Goal: Task Accomplishment & Management: Manage account settings

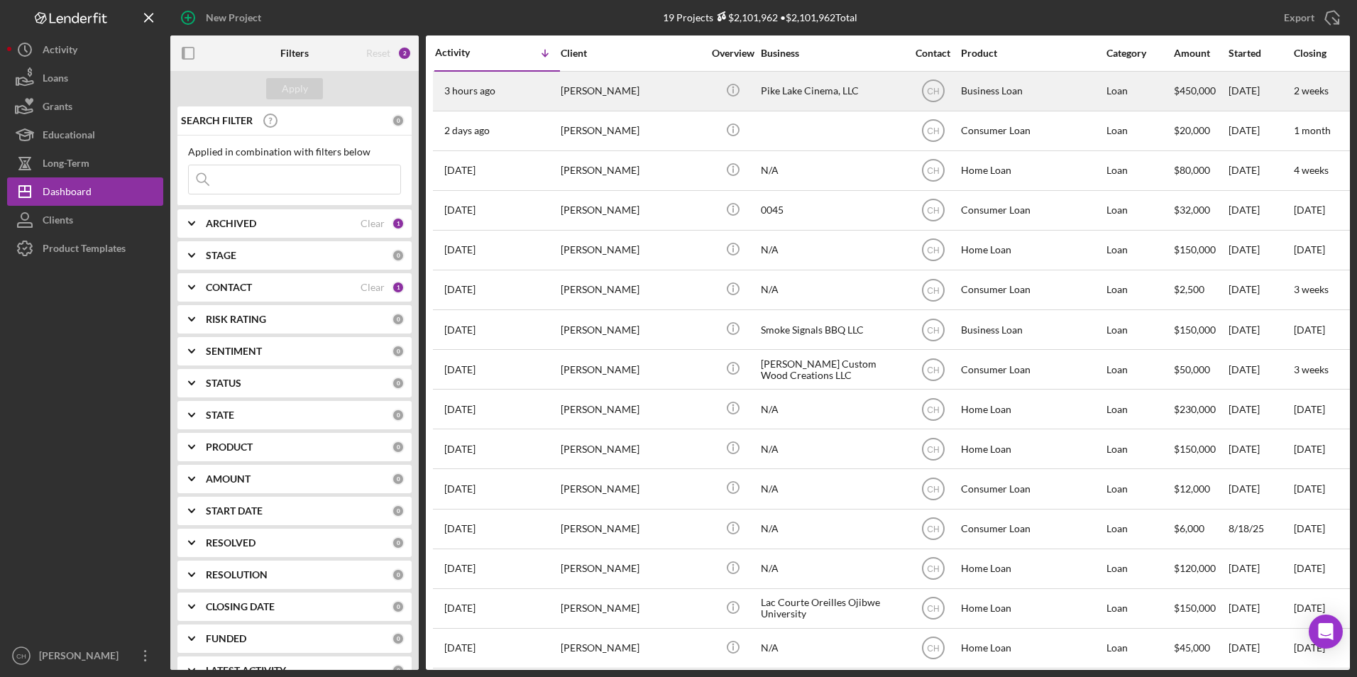
click at [605, 96] on div "[PERSON_NAME]" at bounding box center [632, 91] width 142 height 38
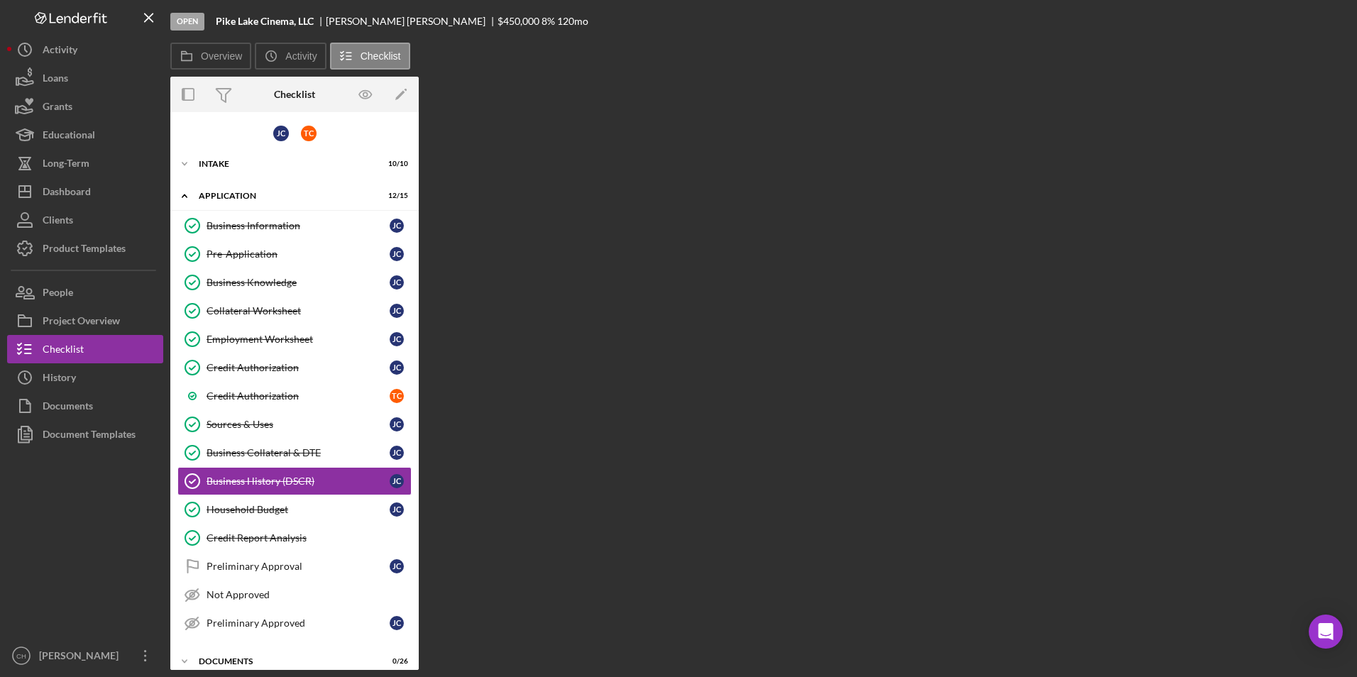
scroll to position [77, 0]
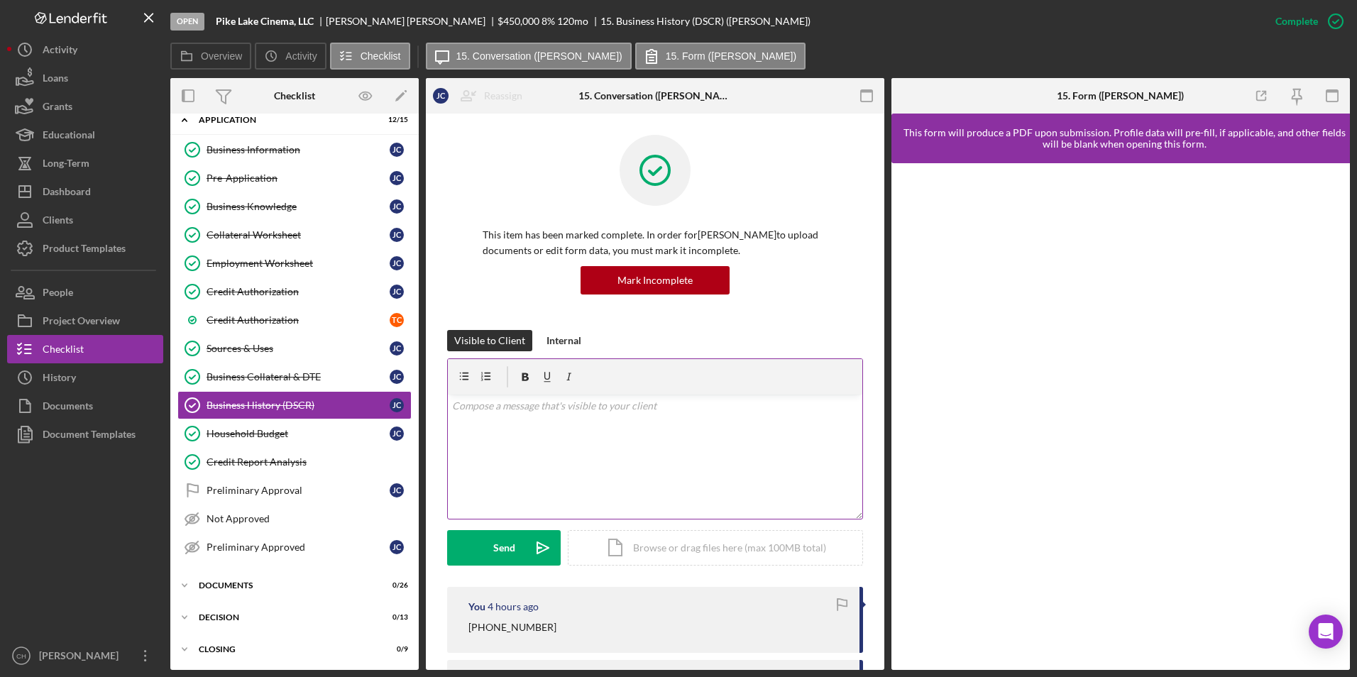
click at [581, 435] on div "v Color teal Color pink Remove color Add row above Add row below Add column bef…" at bounding box center [655, 457] width 414 height 124
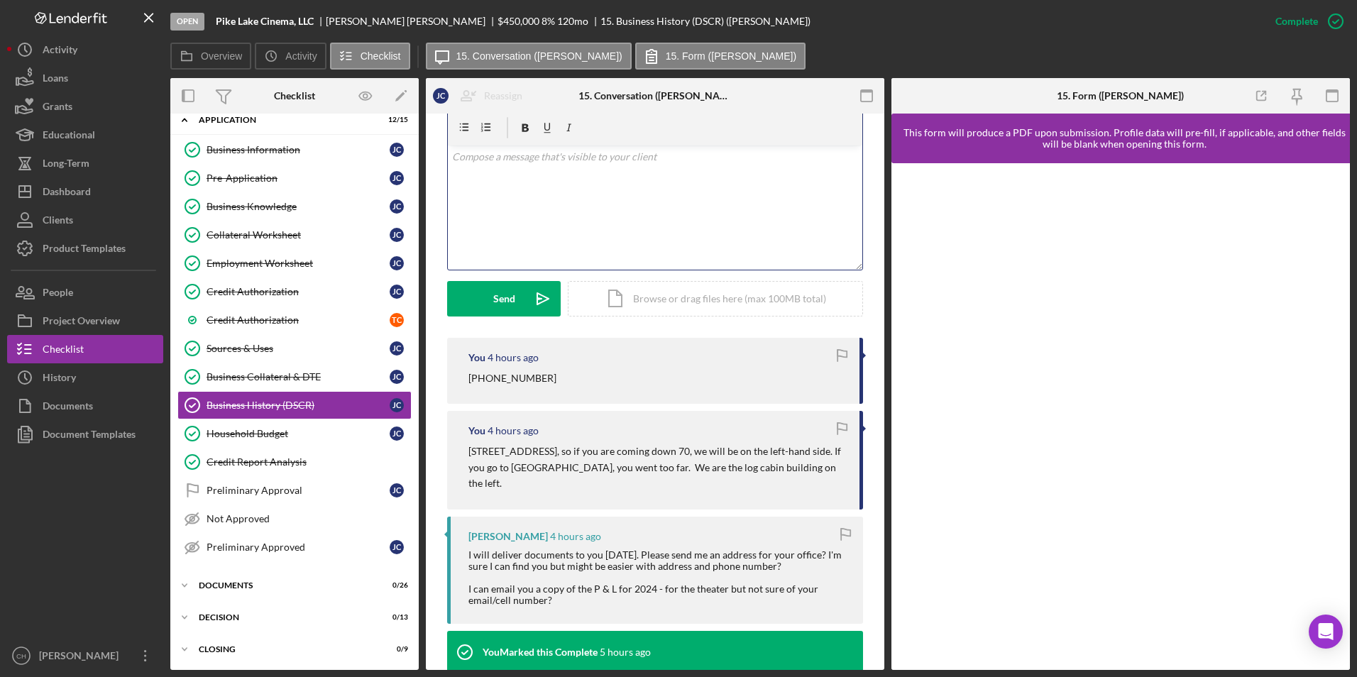
scroll to position [284, 0]
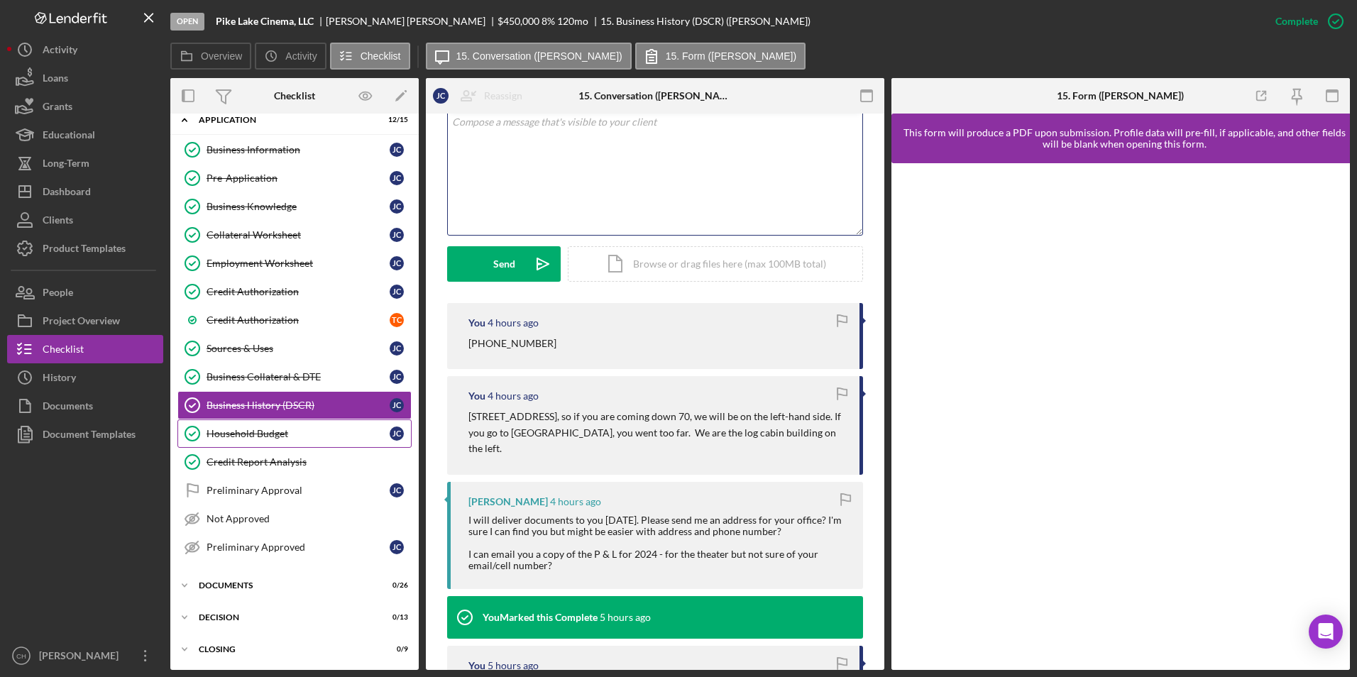
click at [236, 441] on link "Household Budget Household Budget [PERSON_NAME]" at bounding box center [294, 433] width 234 height 28
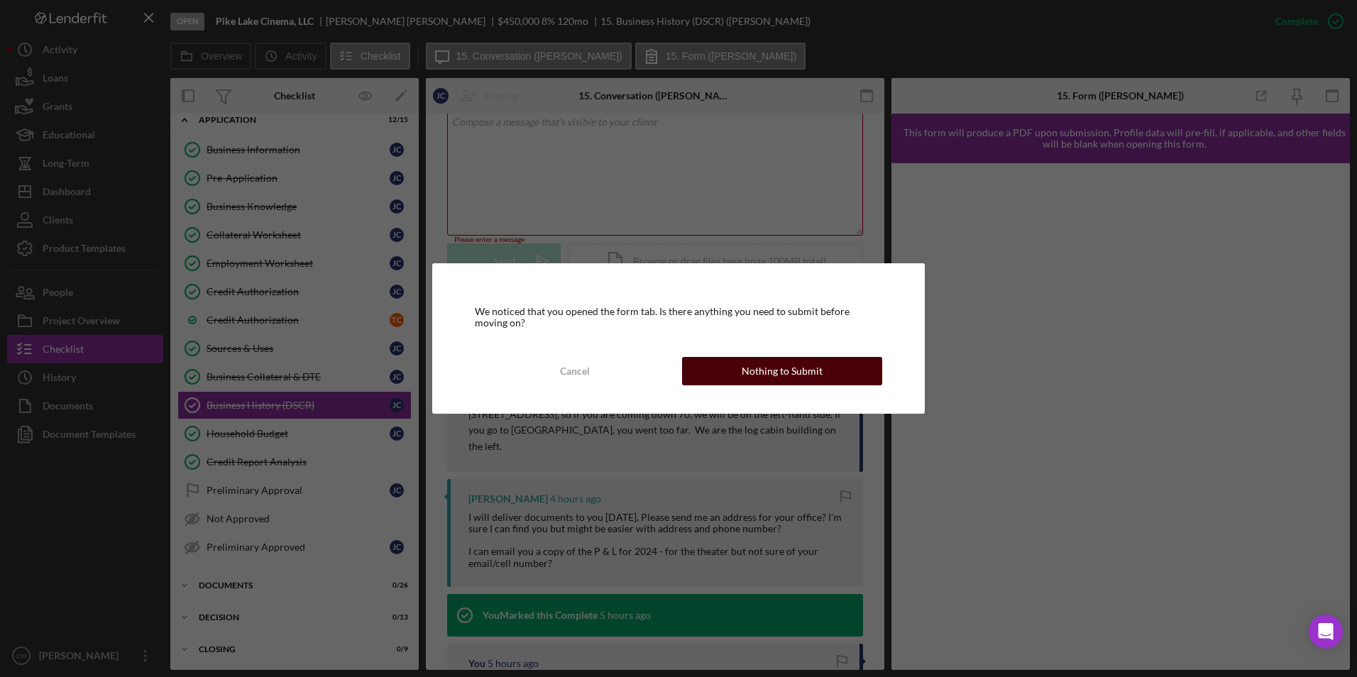
click at [737, 361] on button "Nothing to Submit" at bounding box center [782, 371] width 200 height 28
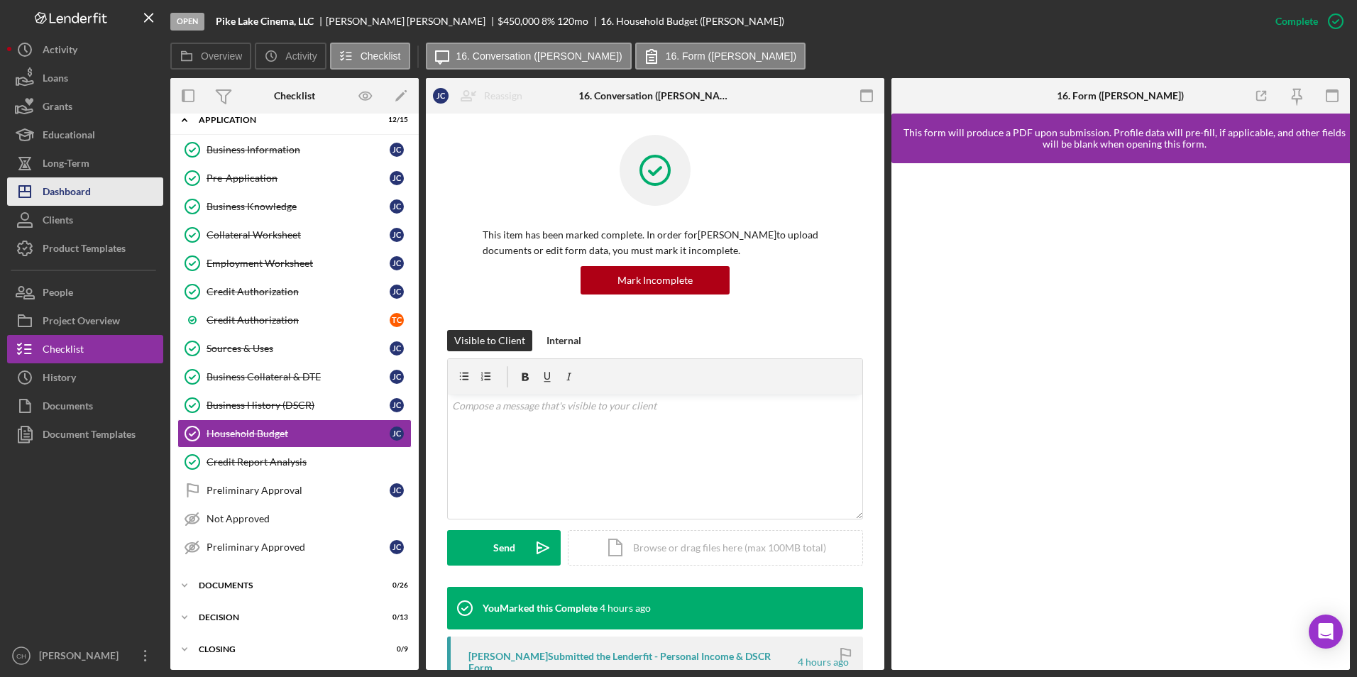
click at [107, 187] on button "Icon/Dashboard Dashboard" at bounding box center [85, 191] width 156 height 28
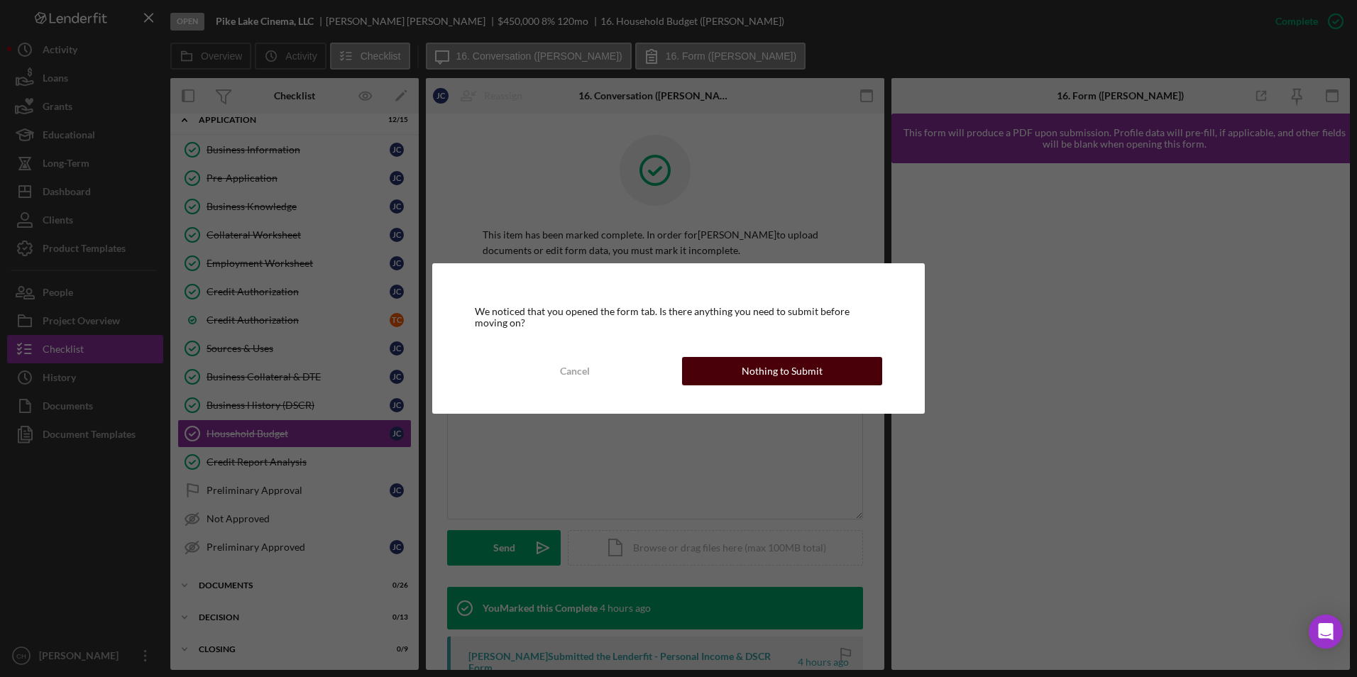
click at [778, 377] on div "Nothing to Submit" at bounding box center [782, 371] width 81 height 28
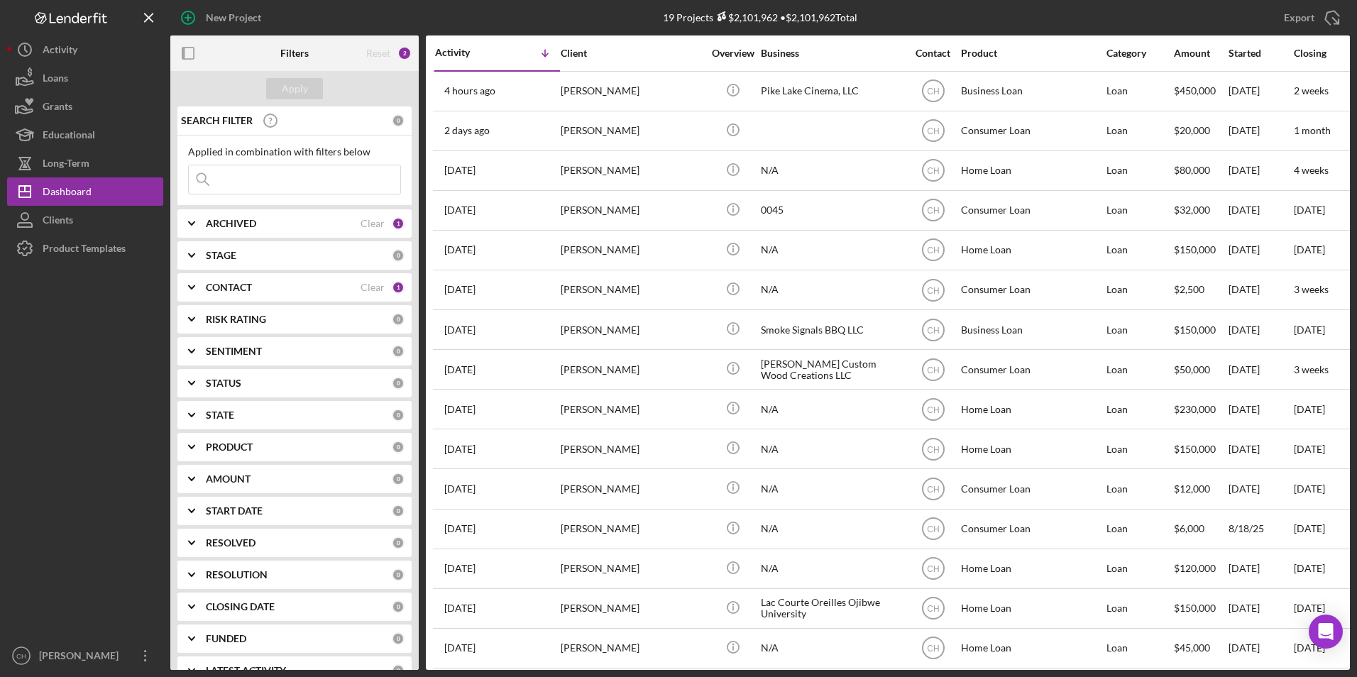
click at [238, 282] on b "CONTACT" at bounding box center [229, 287] width 46 height 11
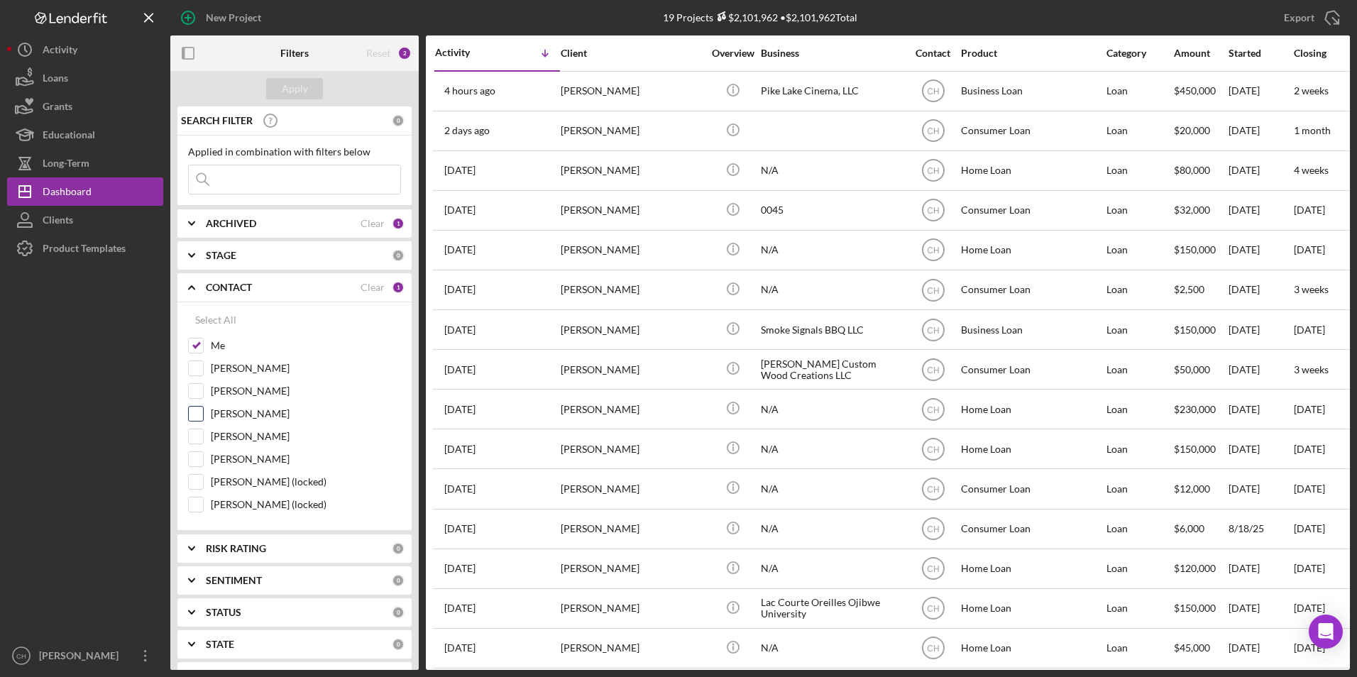
click at [197, 410] on input "[PERSON_NAME]" at bounding box center [196, 414] width 14 height 14
checkbox input "true"
click at [194, 507] on input "[PERSON_NAME] (locked)" at bounding box center [196, 505] width 14 height 14
checkbox input "true"
drag, startPoint x: 199, startPoint y: 342, endPoint x: 220, endPoint y: 304, distance: 42.9
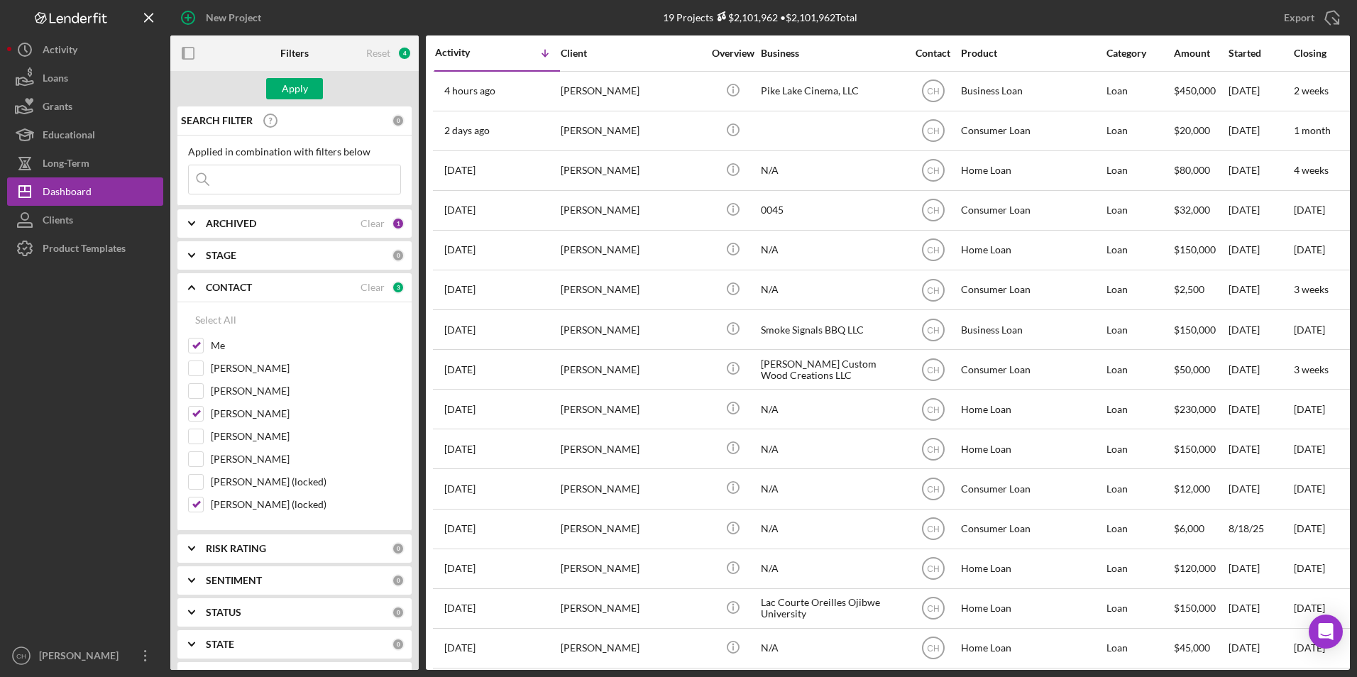
click at [200, 341] on input "Me" at bounding box center [196, 346] width 14 height 14
checkbox input "false"
click at [296, 81] on div "Apply" at bounding box center [295, 88] width 26 height 21
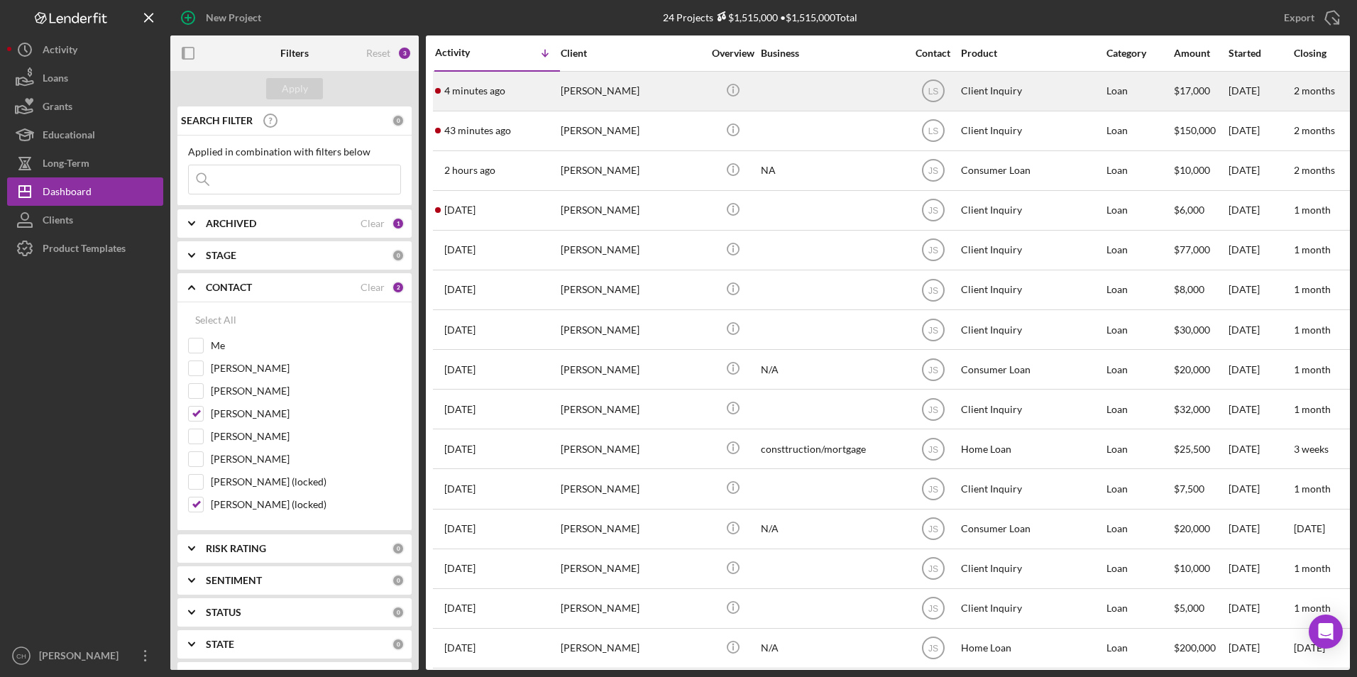
click at [617, 92] on div "[PERSON_NAME]" at bounding box center [632, 91] width 142 height 38
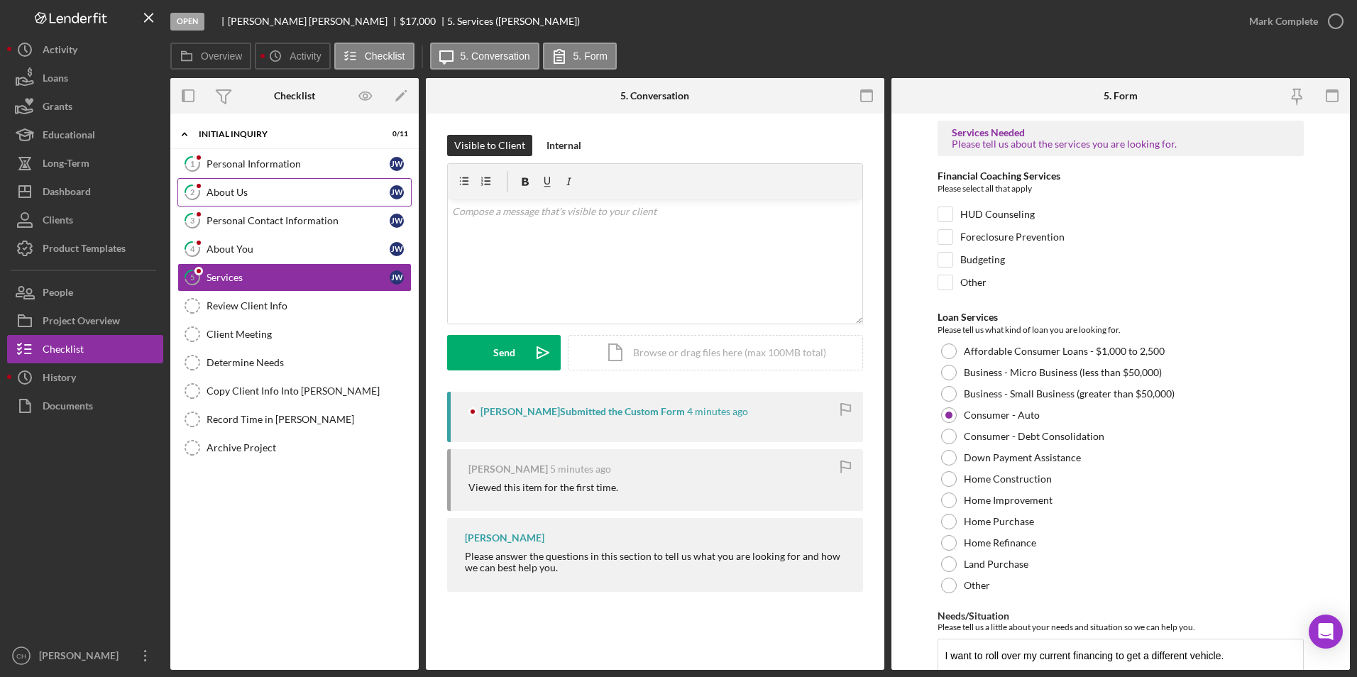
click at [236, 188] on div "About Us" at bounding box center [298, 192] width 183 height 11
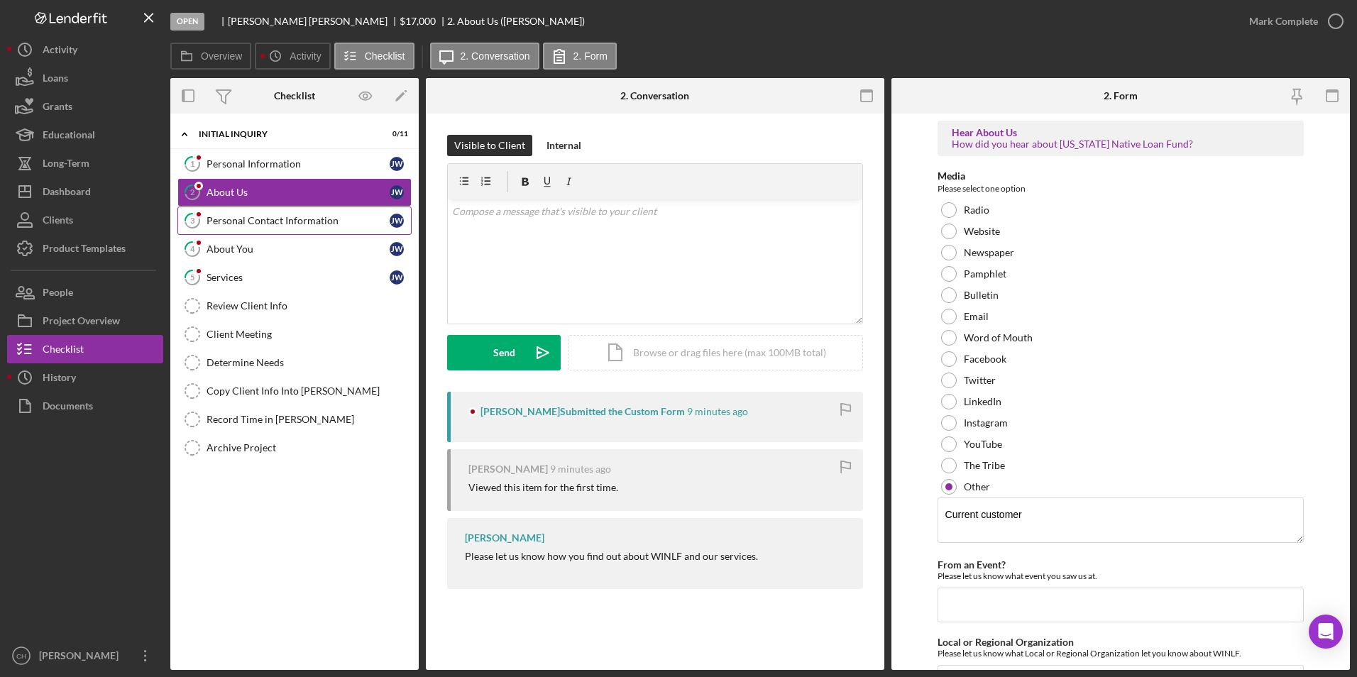
click at [233, 224] on div "Personal Contact Information" at bounding box center [298, 220] width 183 height 11
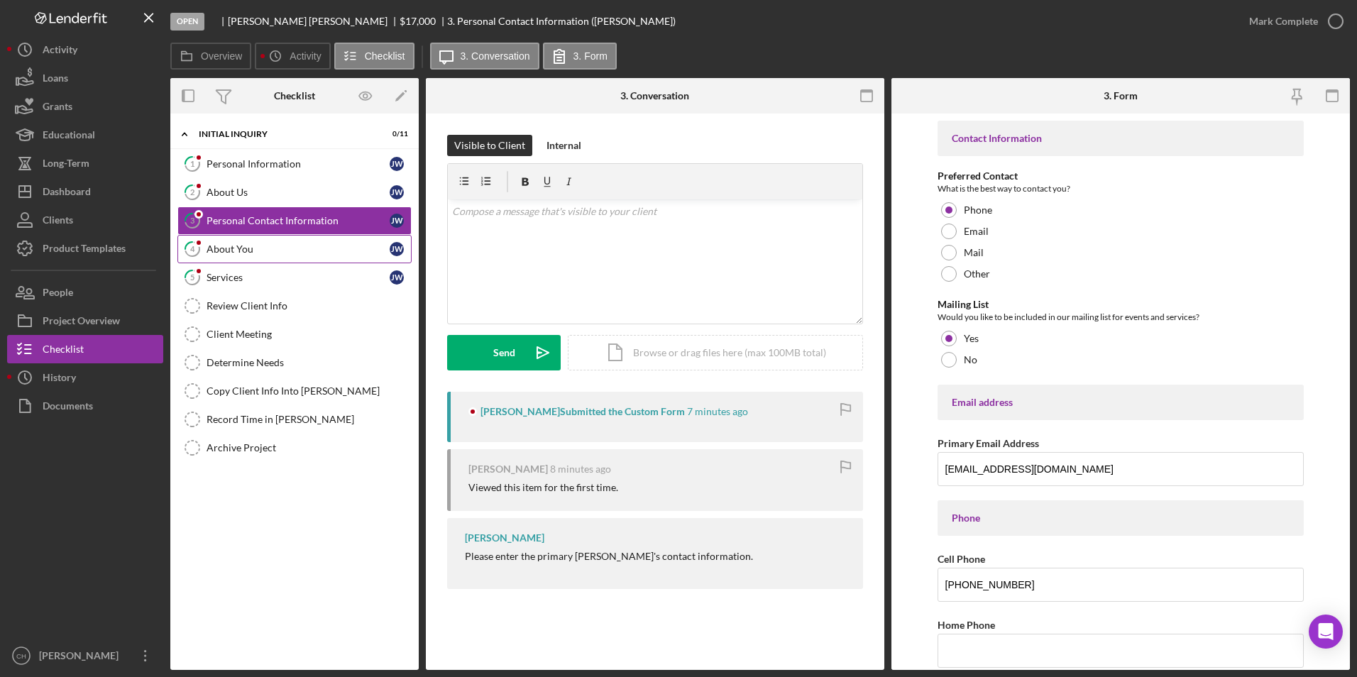
click at [224, 255] on div "About You" at bounding box center [298, 248] width 183 height 11
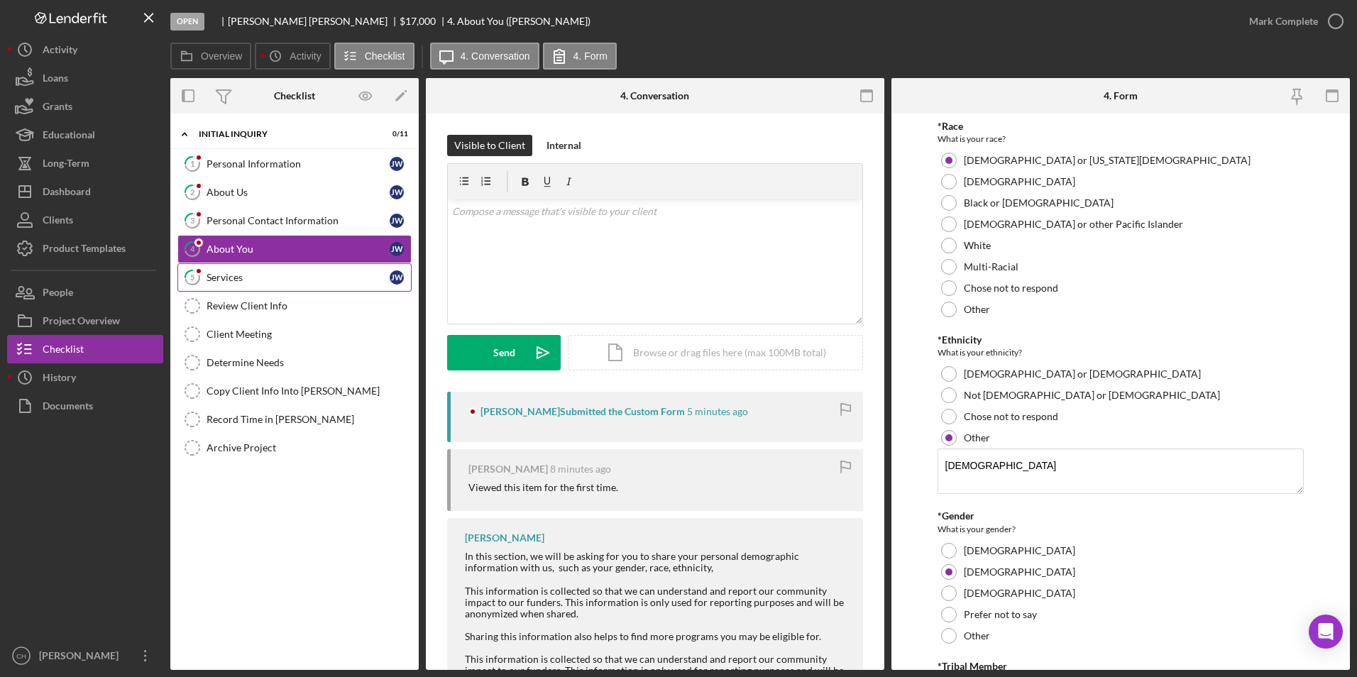
click at [233, 279] on div "Services" at bounding box center [298, 277] width 183 height 11
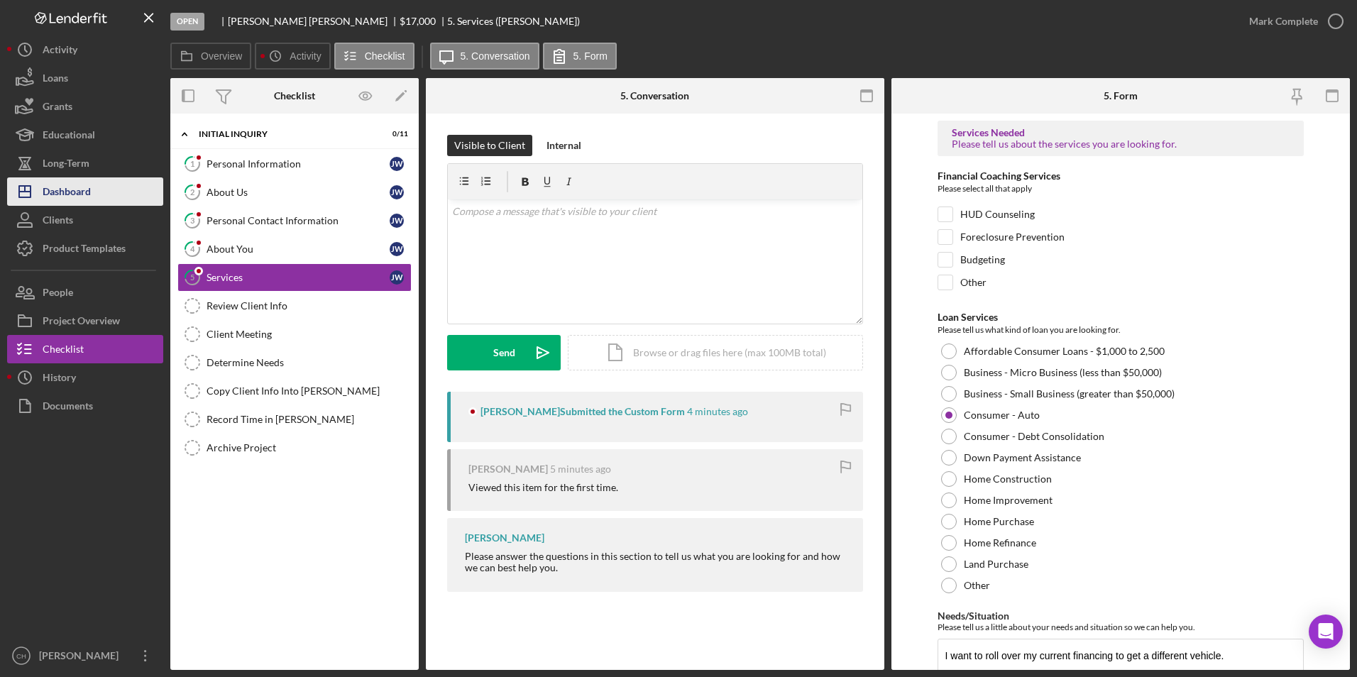
click at [96, 194] on button "Icon/Dashboard Dashboard" at bounding box center [85, 191] width 156 height 28
